Goal: Transaction & Acquisition: Purchase product/service

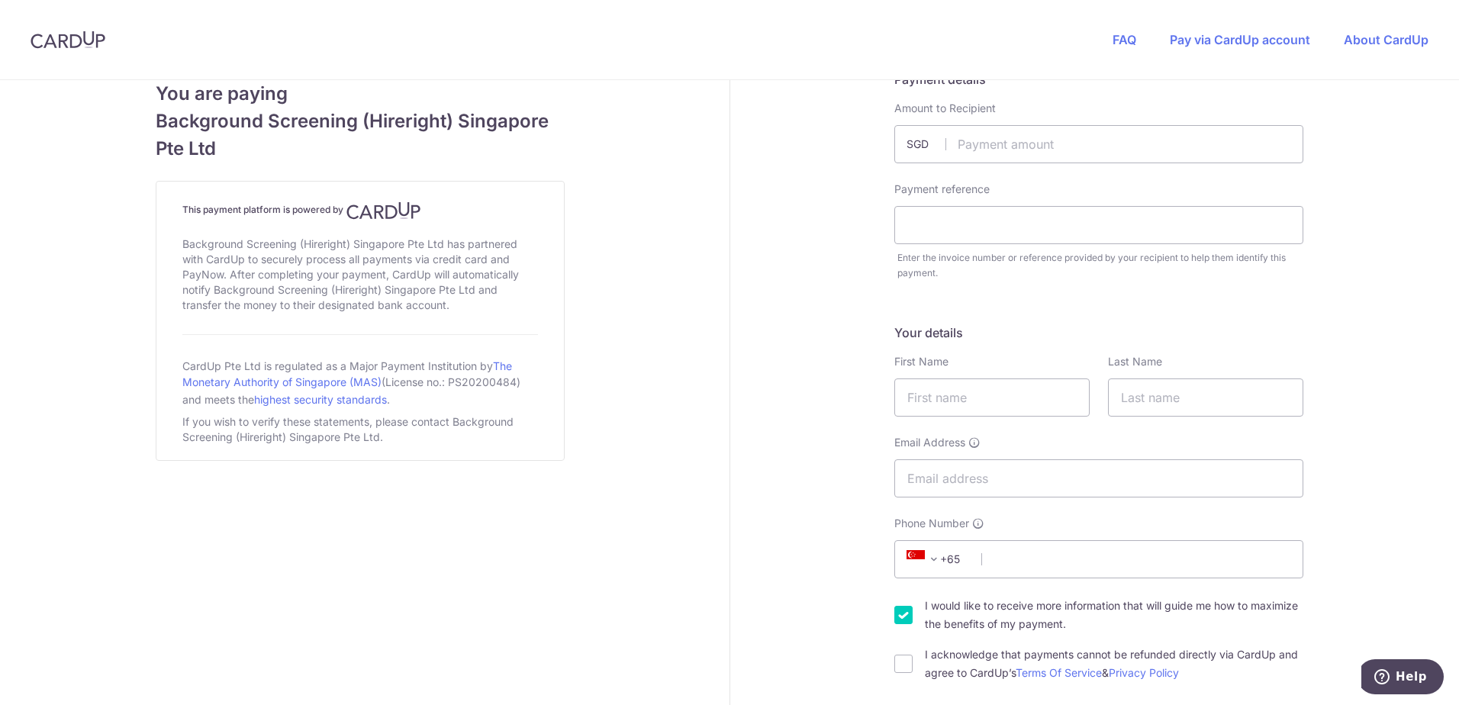
scroll to position [21, 0]
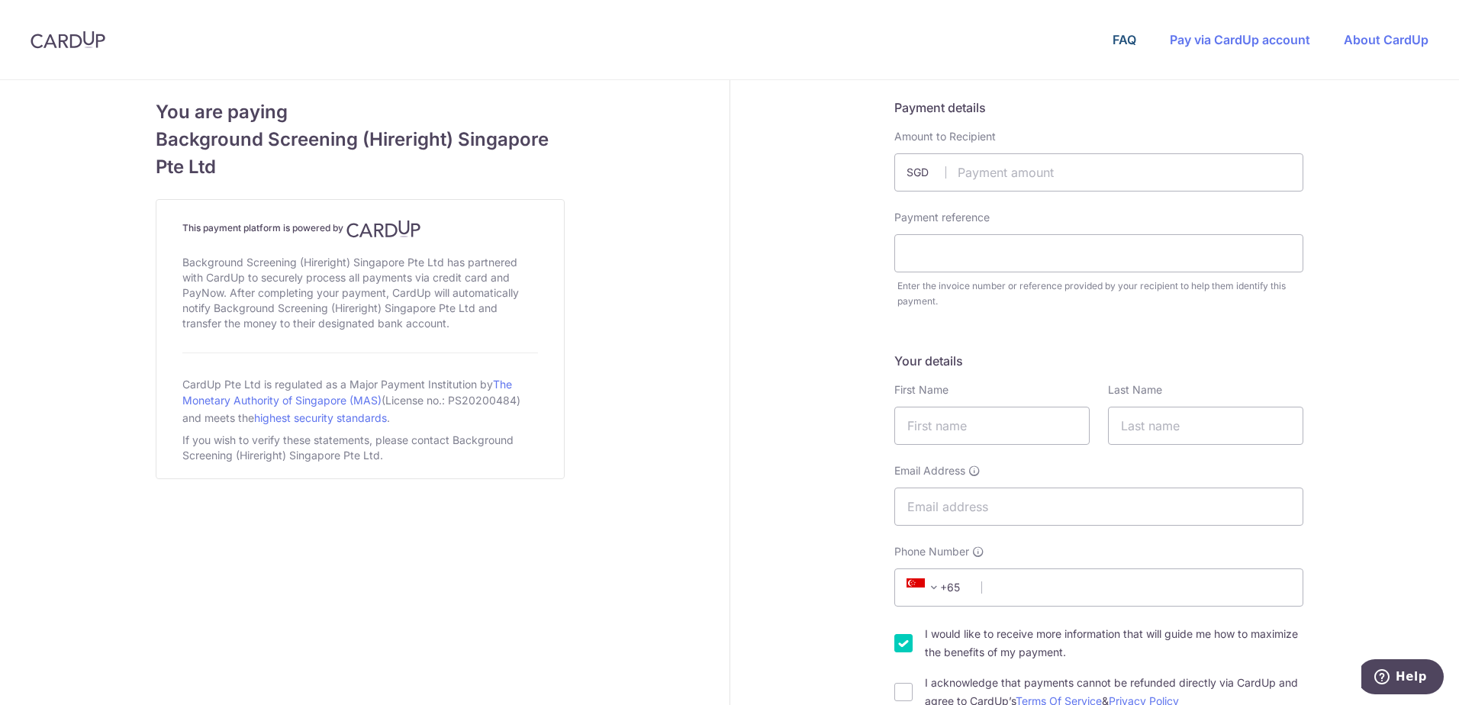
click at [1124, 40] on link "FAQ" at bounding box center [1125, 39] width 24 height 15
click at [1199, 43] on link "Pay via CardUp account" at bounding box center [1240, 39] width 140 height 15
click at [1383, 40] on link "About CardUp" at bounding box center [1386, 39] width 85 height 15
click at [1035, 175] on input "text" at bounding box center [1099, 172] width 409 height 38
type input "7.20"
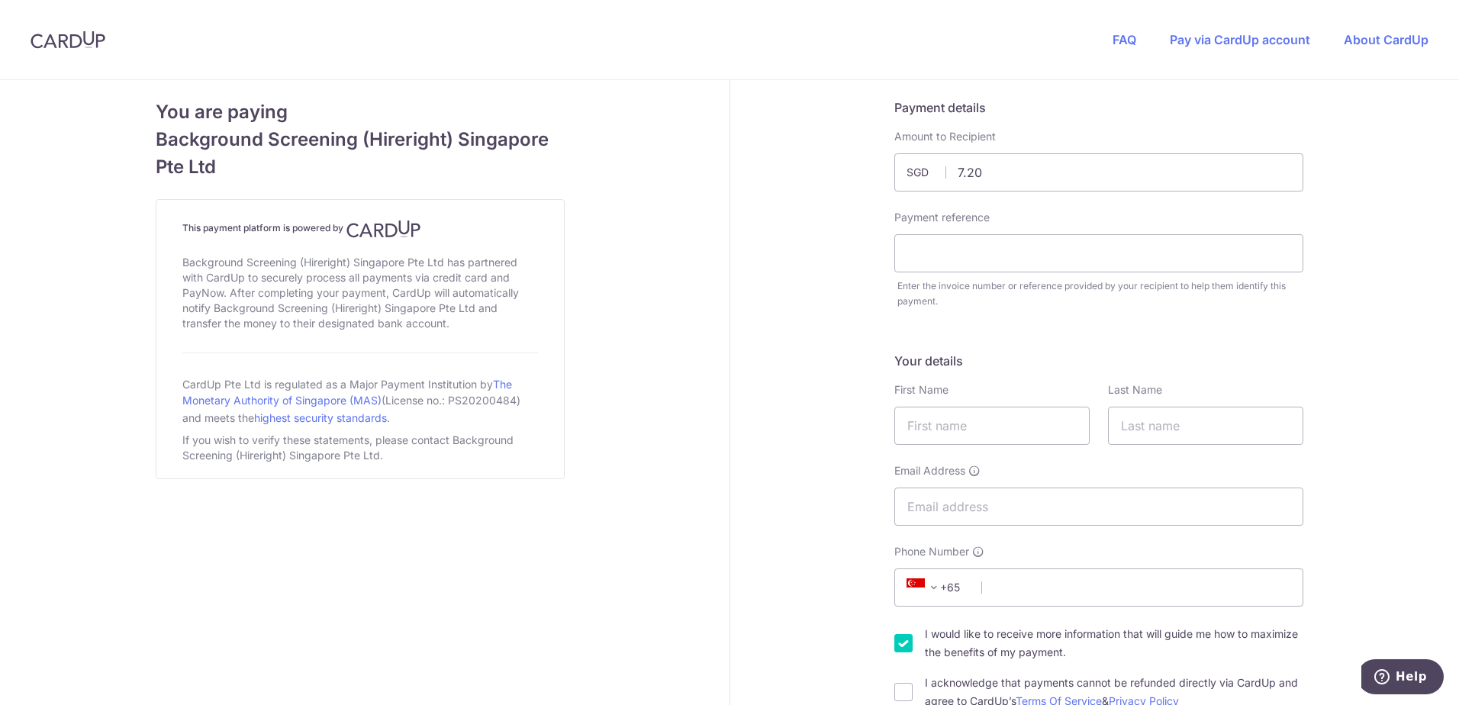
click at [996, 243] on input "text" at bounding box center [1099, 253] width 409 height 38
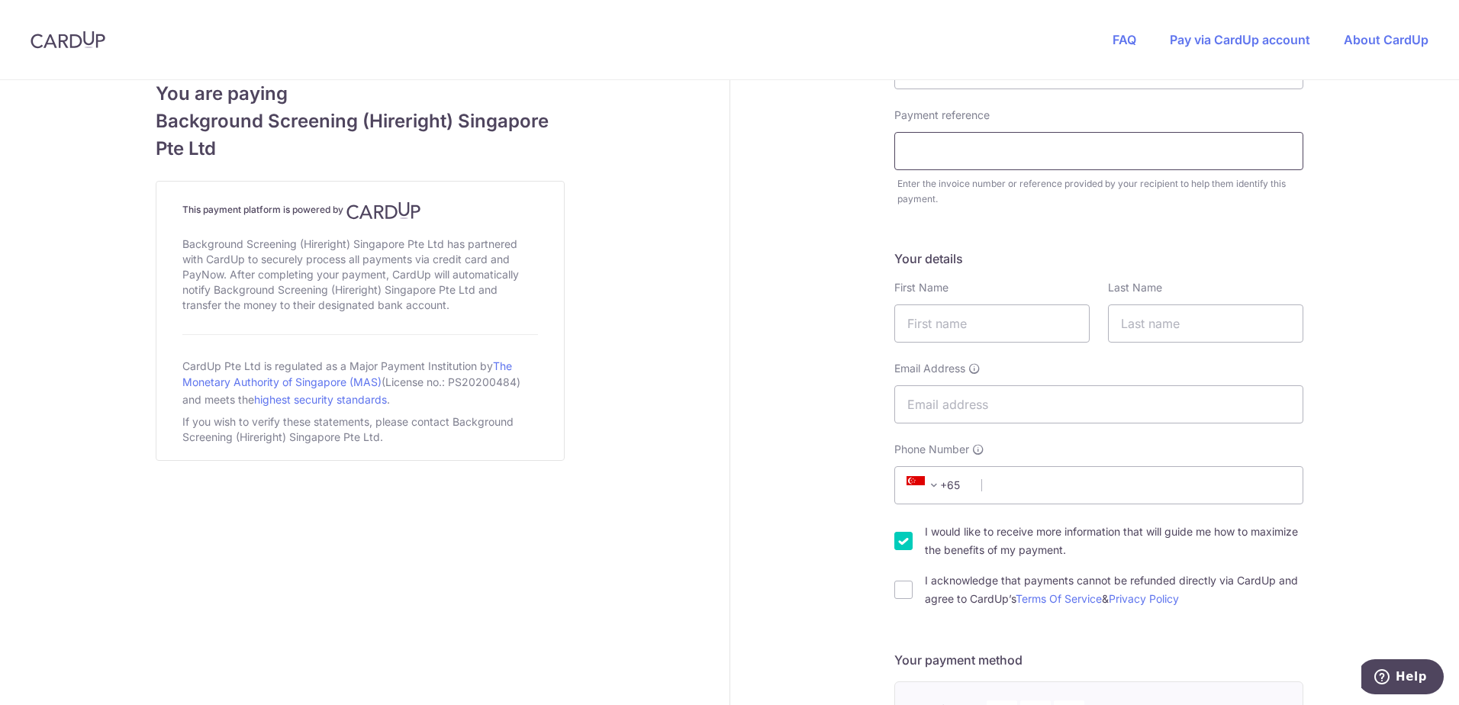
scroll to position [229, 0]
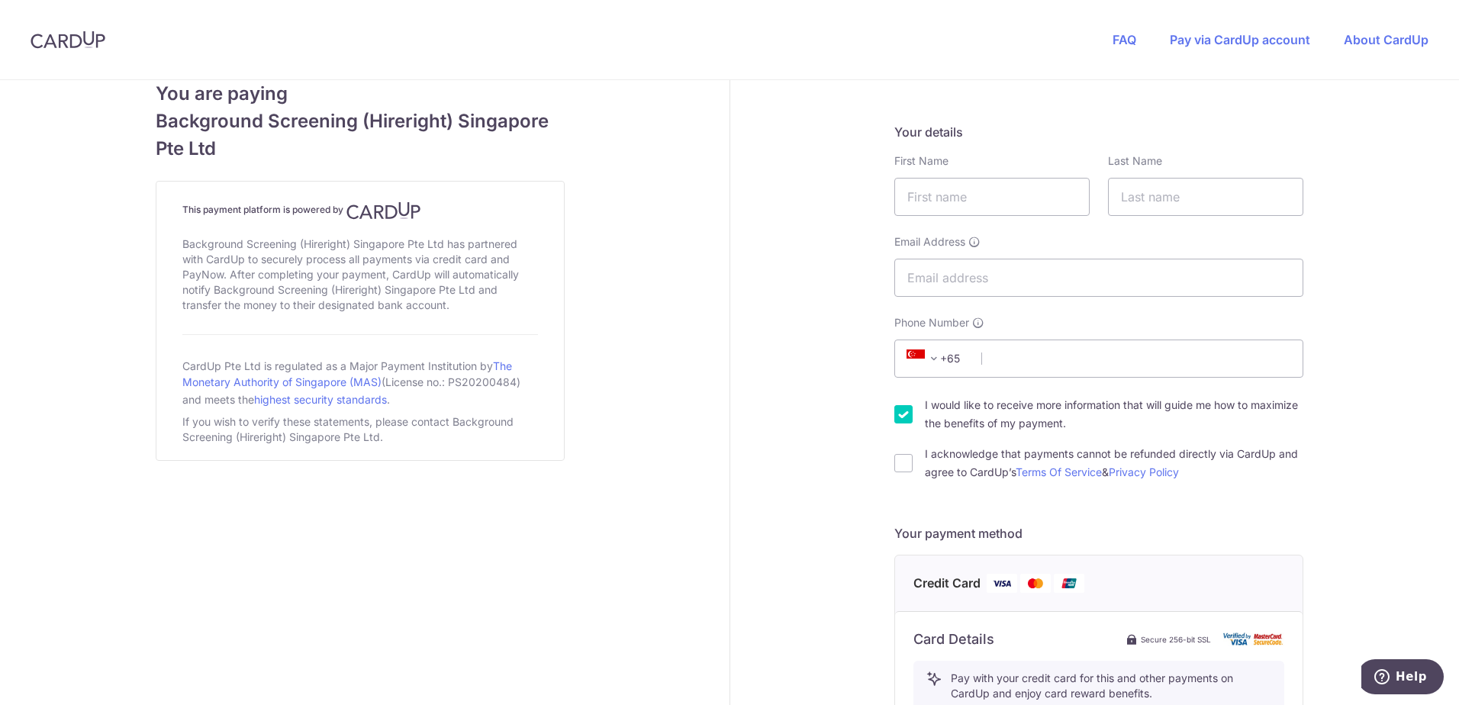
click at [1379, 256] on div "Payment details Amount to Recipient 7.20 SGD Payment reference Enter the invoic…" at bounding box center [1100, 555] width 739 height 1409
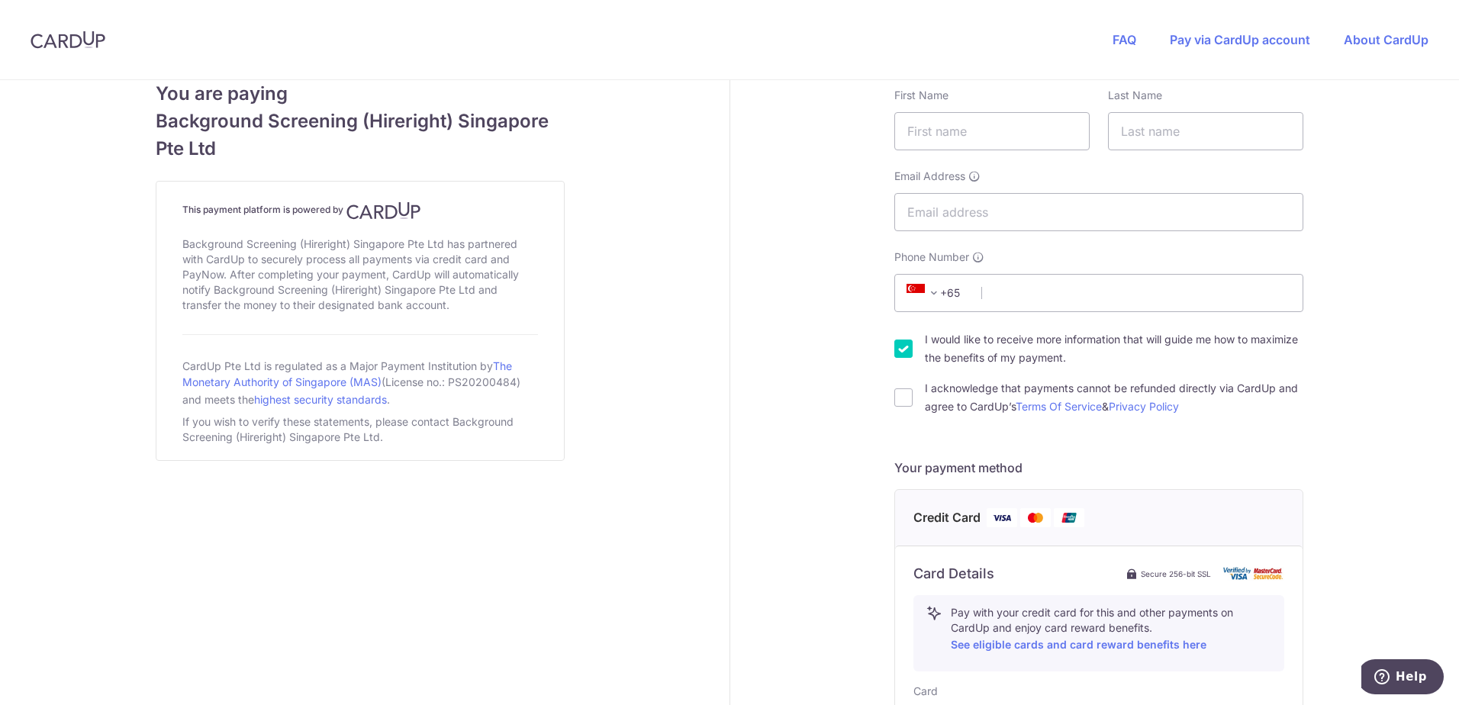
scroll to position [305, 0]
